Goal: Find specific page/section: Find specific page/section

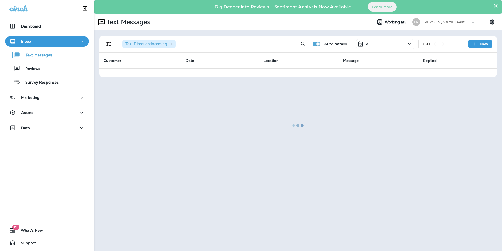
click at [495, 8] on div at bounding box center [298, 126] width 407 height 250
click at [495, 7] on div at bounding box center [298, 126] width 407 height 250
click at [58, 97] on div "Marketing" at bounding box center [46, 97] width 75 height 7
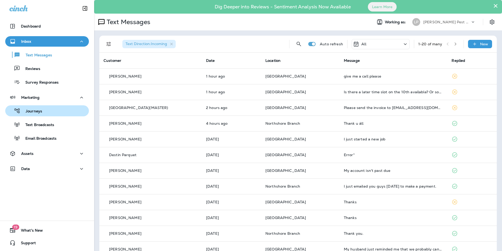
click at [63, 112] on div "Journeys" at bounding box center [47, 111] width 80 height 8
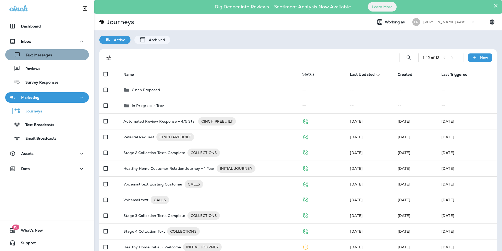
click at [52, 53] on div "Text Messages" at bounding box center [47, 55] width 80 height 8
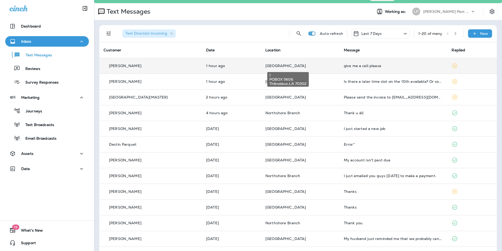
scroll to position [8, 0]
